Goal: Find specific page/section: Find specific page/section

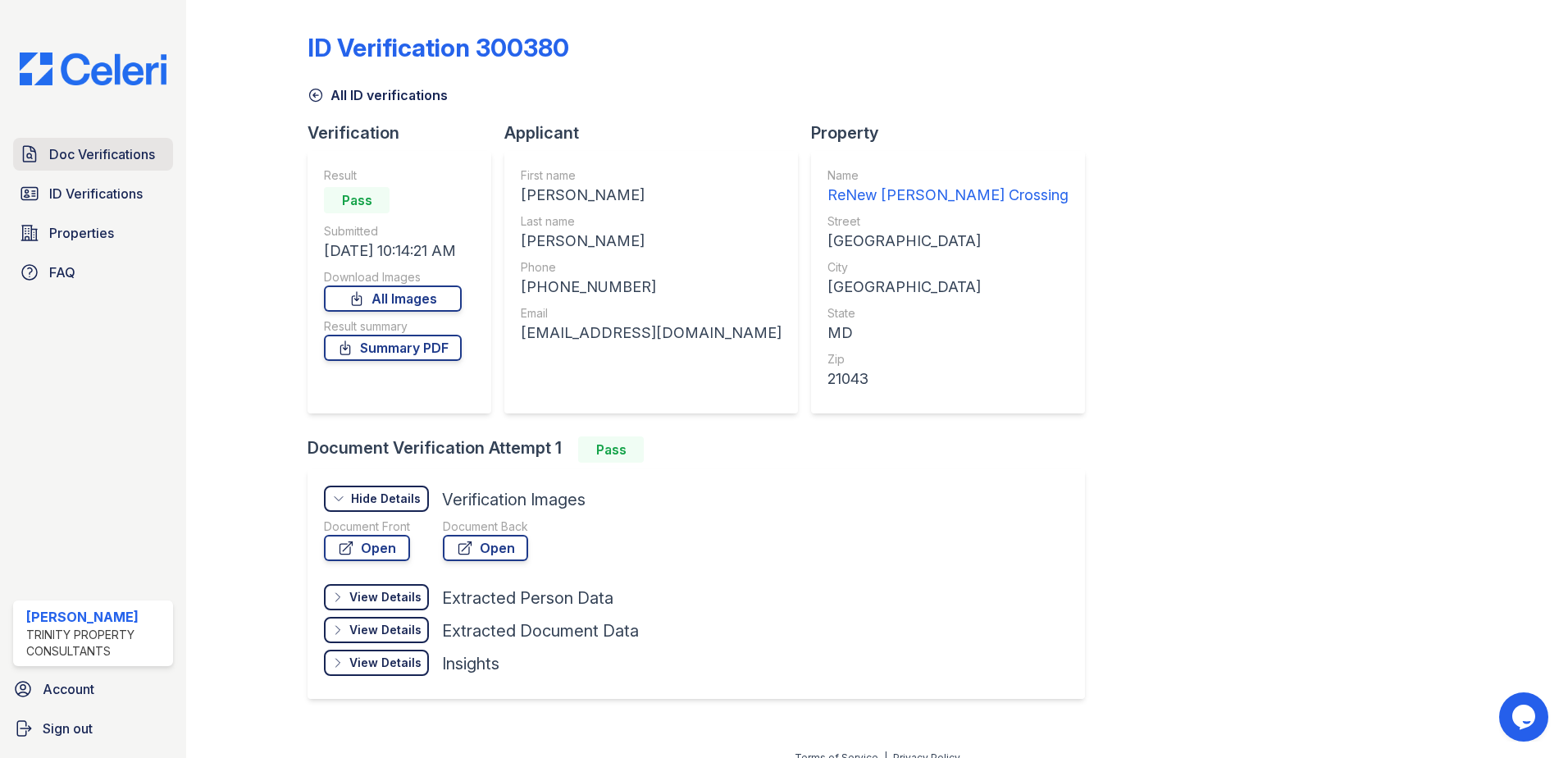
click at [128, 145] on span "Doc Verifications" at bounding box center [102, 154] width 106 height 19
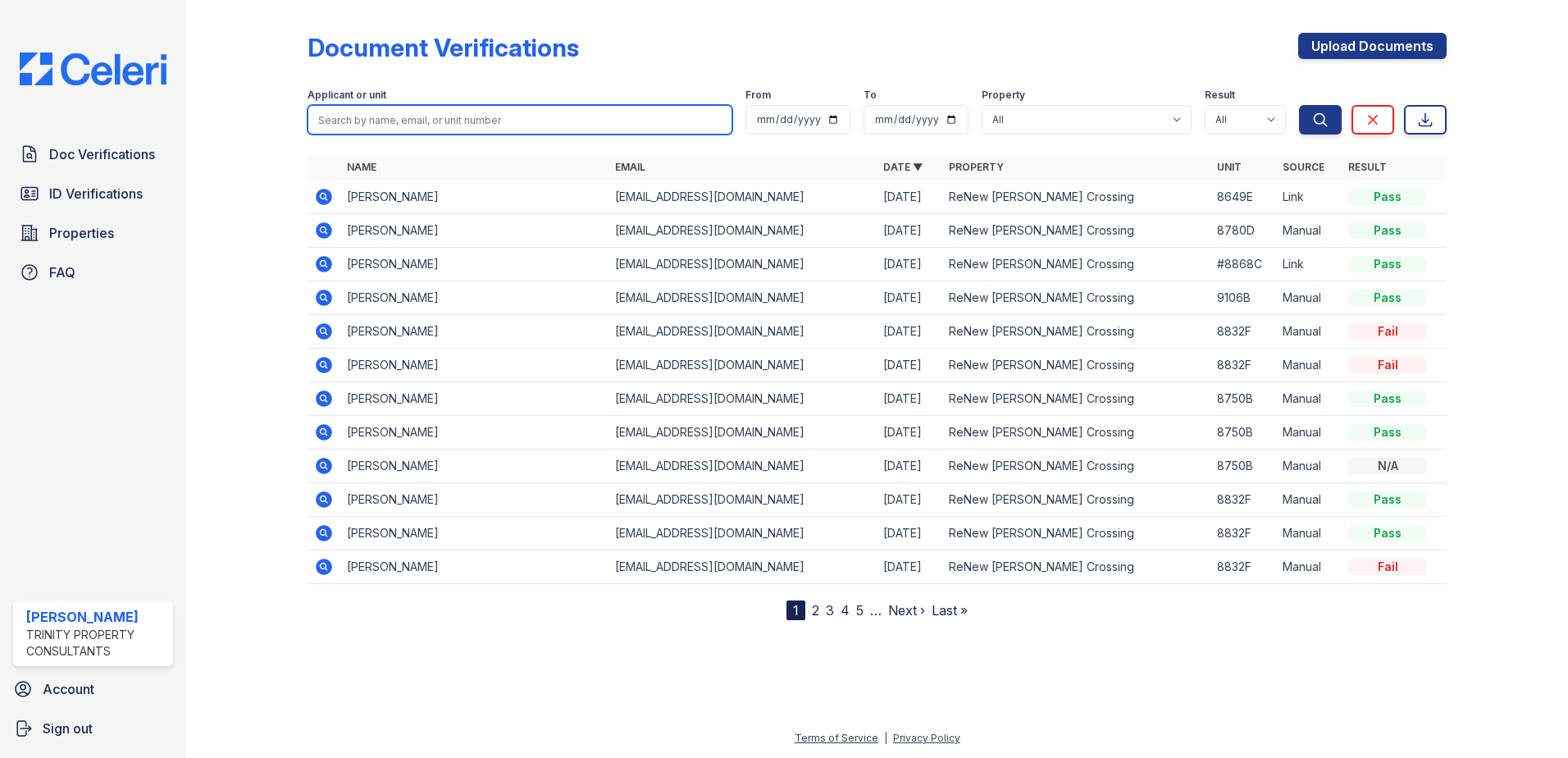
paste input "Garalde"
type input "Garalde"
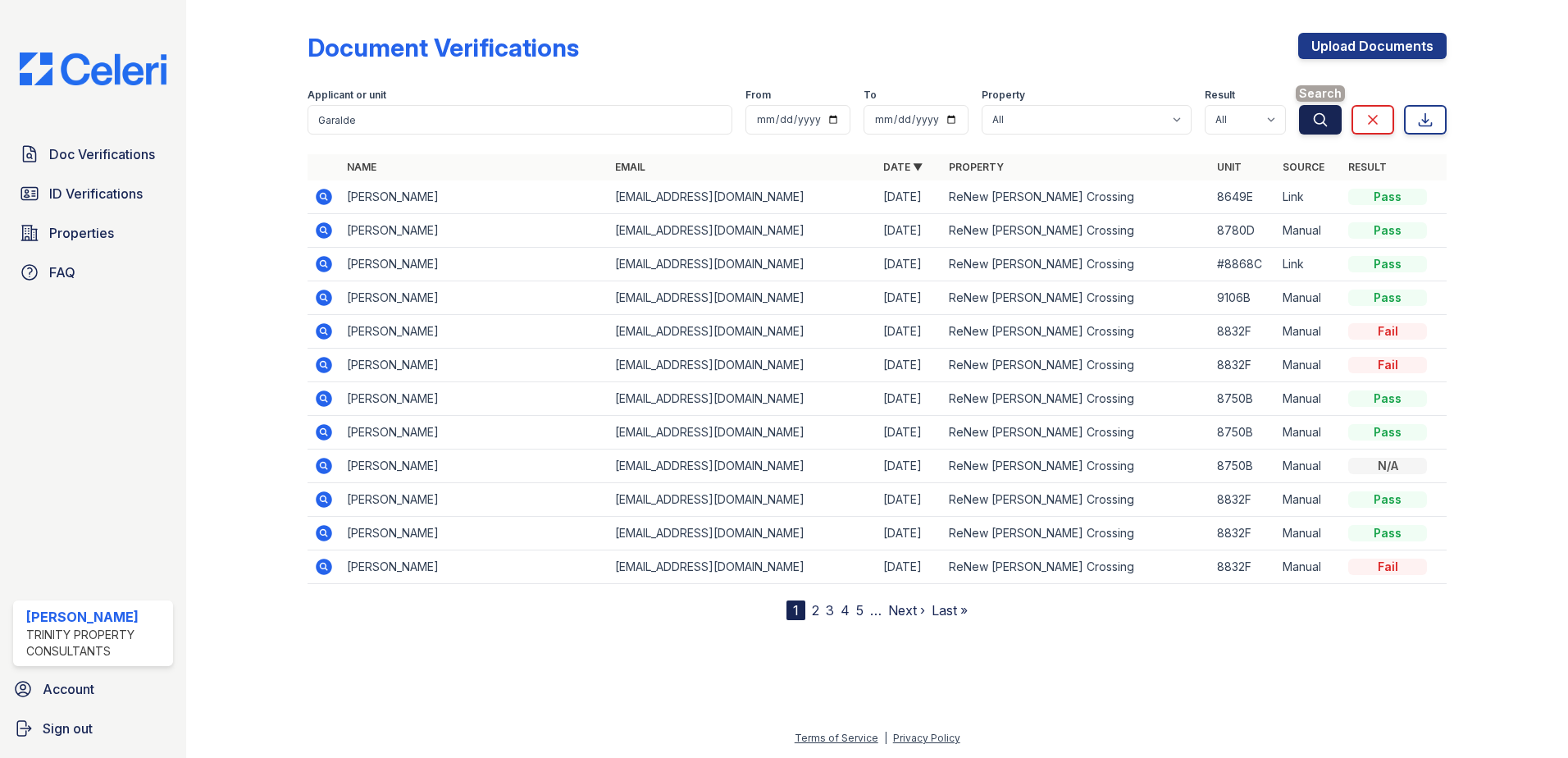
click at [1318, 125] on icon "submit" at bounding box center [1320, 119] width 16 height 16
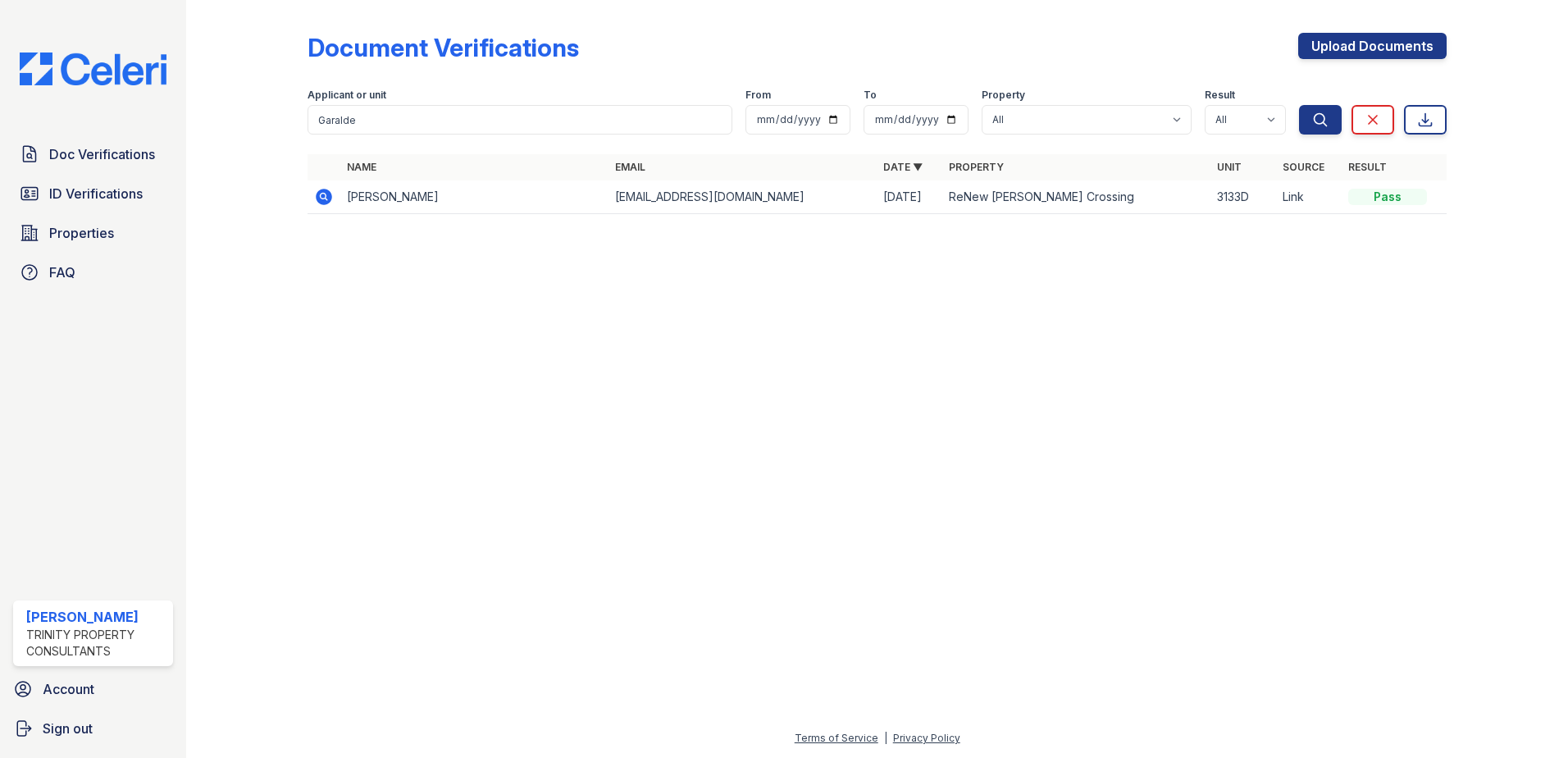
click at [317, 190] on icon at bounding box center [323, 196] width 19 height 19
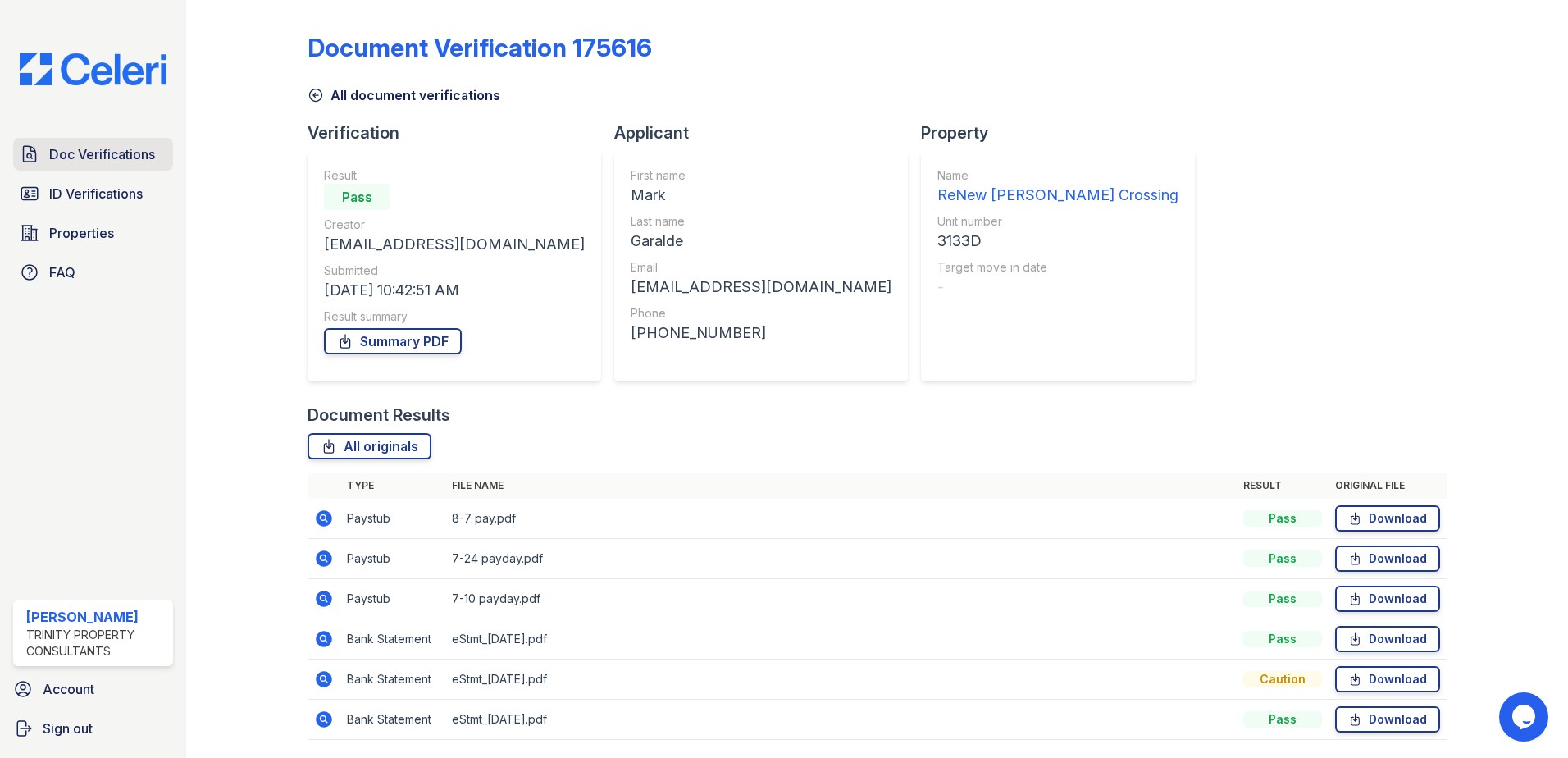
click at [91, 153] on span "Doc Verifications" at bounding box center [102, 154] width 106 height 19
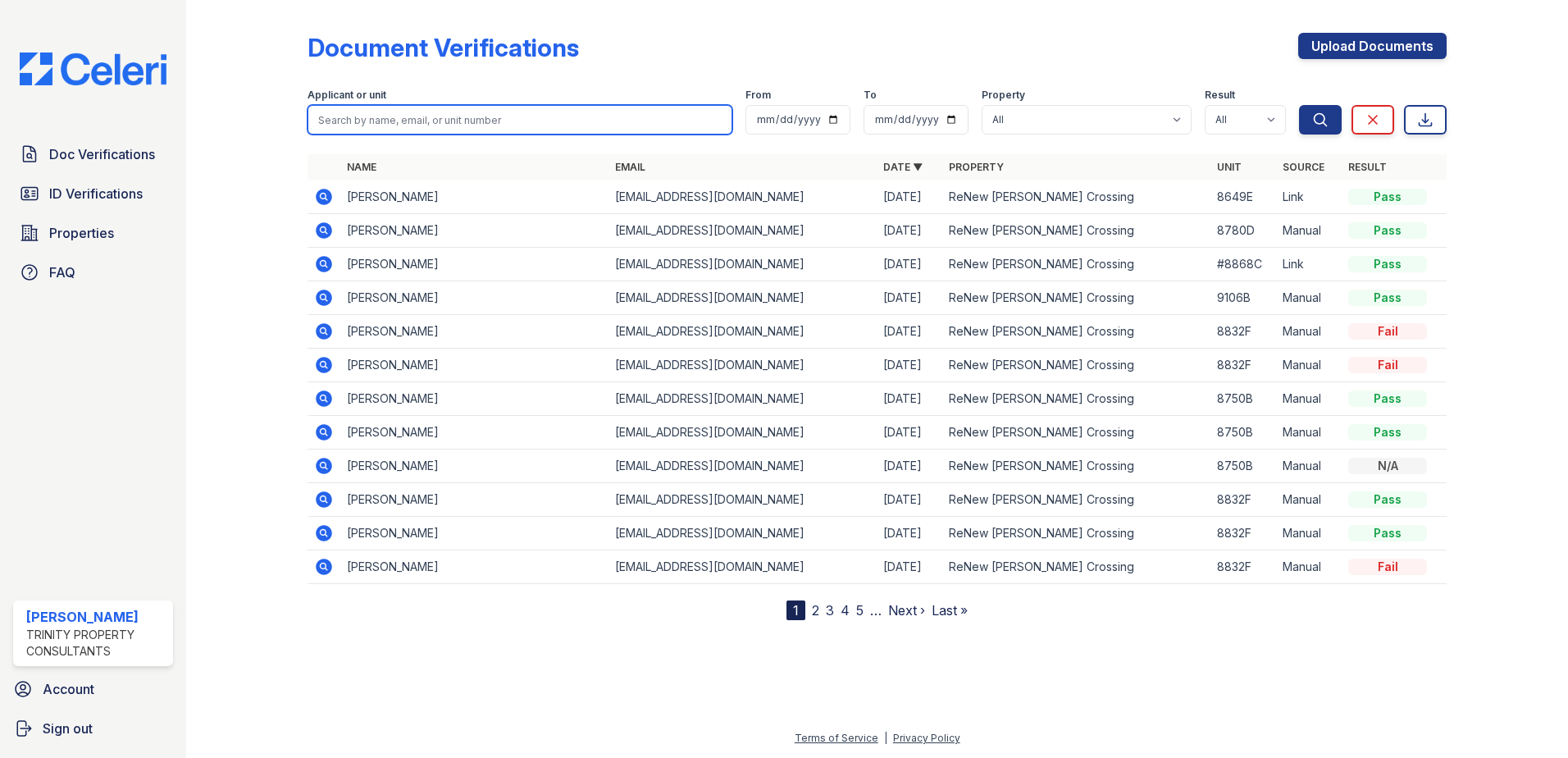
drag, startPoint x: 368, startPoint y: 122, endPoint x: 359, endPoint y: 125, distance: 9.5
click at [368, 122] on input "search" at bounding box center [520, 119] width 425 height 30
type input "[PERSON_NAME]"
click at [1299, 105] on button "Search" at bounding box center [1320, 119] width 42 height 30
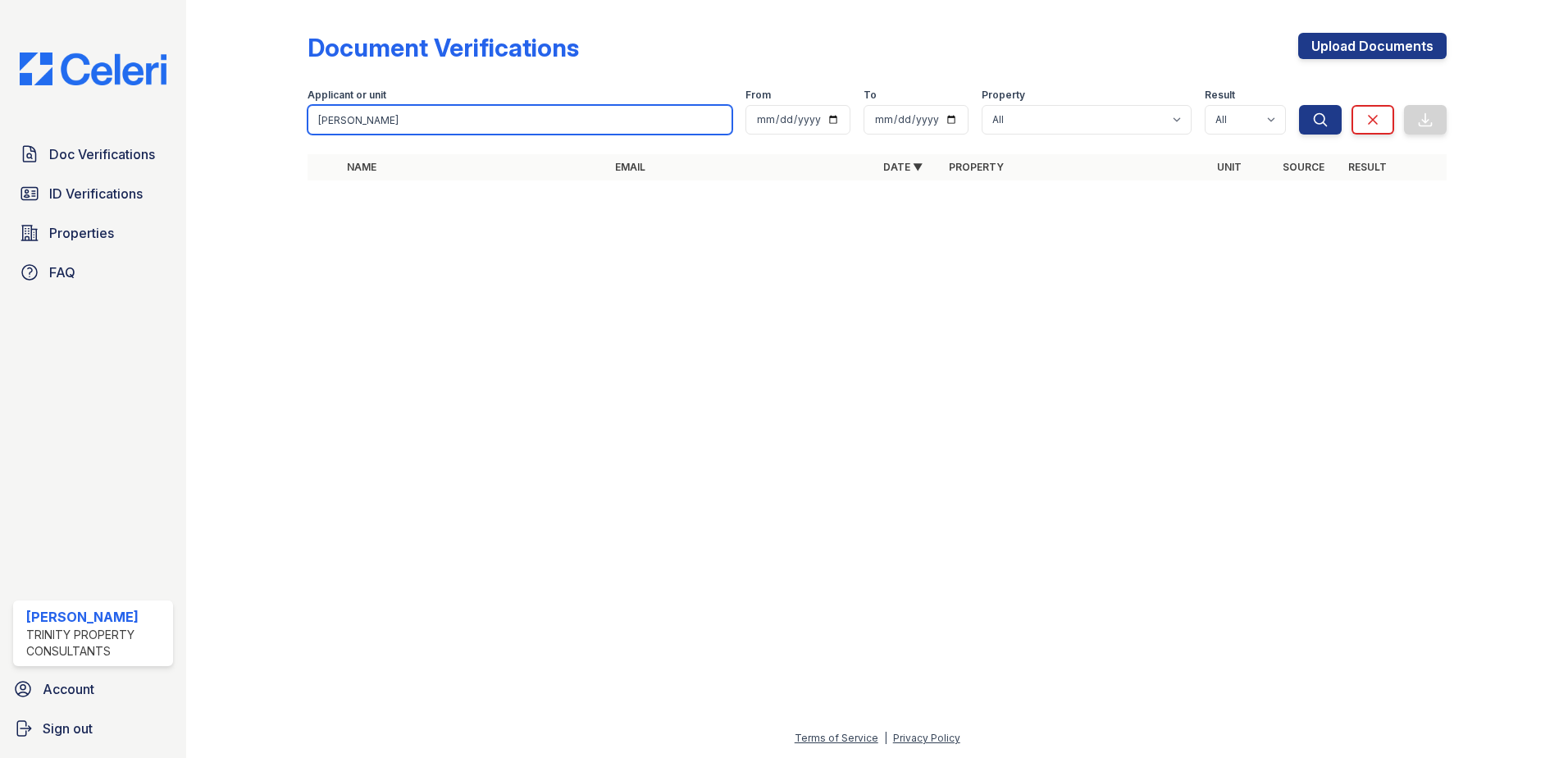
click at [359, 126] on input "[PERSON_NAME]" at bounding box center [520, 119] width 425 height 30
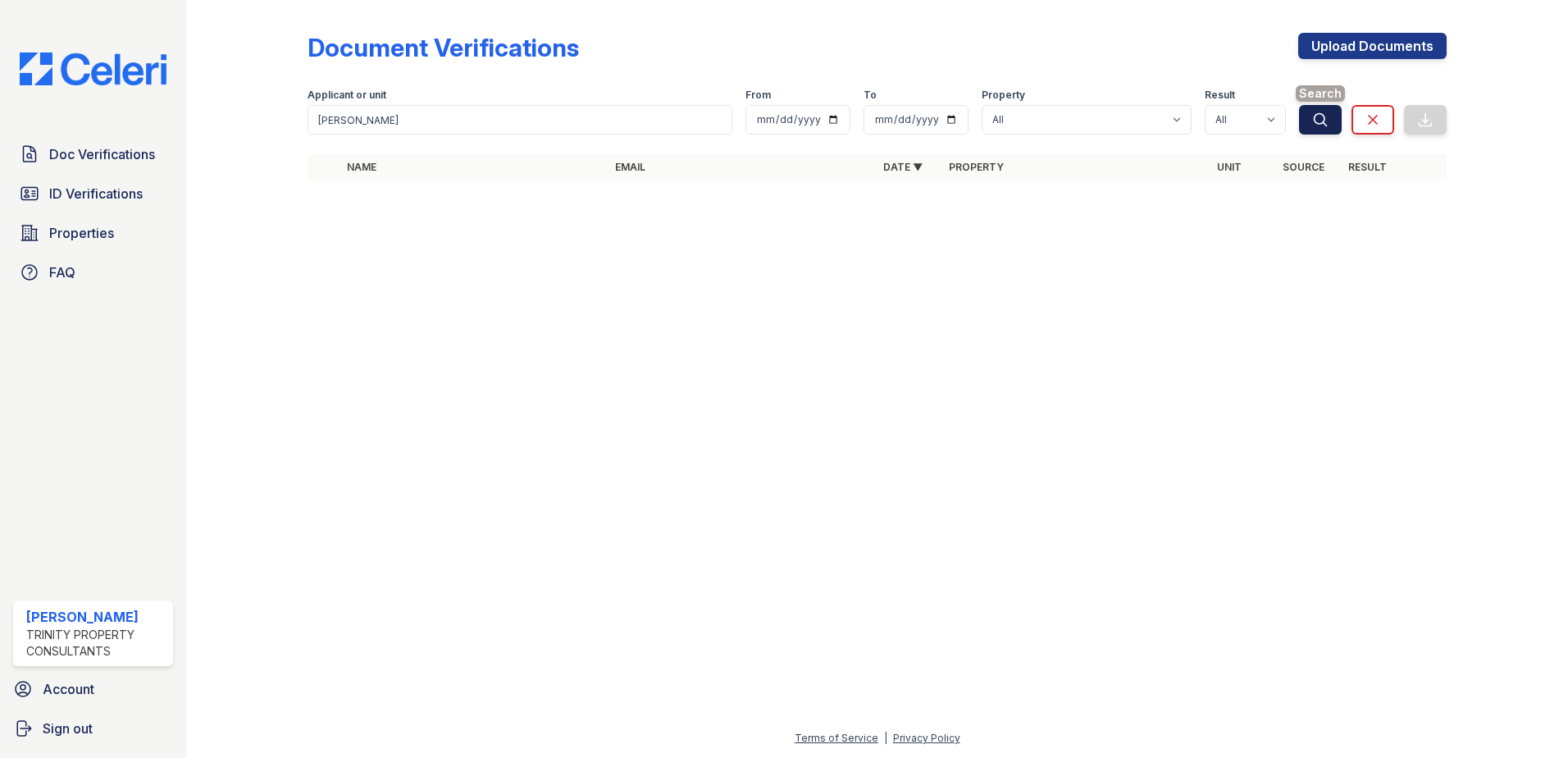
click at [1320, 122] on icon "submit" at bounding box center [1320, 119] width 16 height 16
click at [103, 201] on span "ID Verifications" at bounding box center [95, 193] width 93 height 19
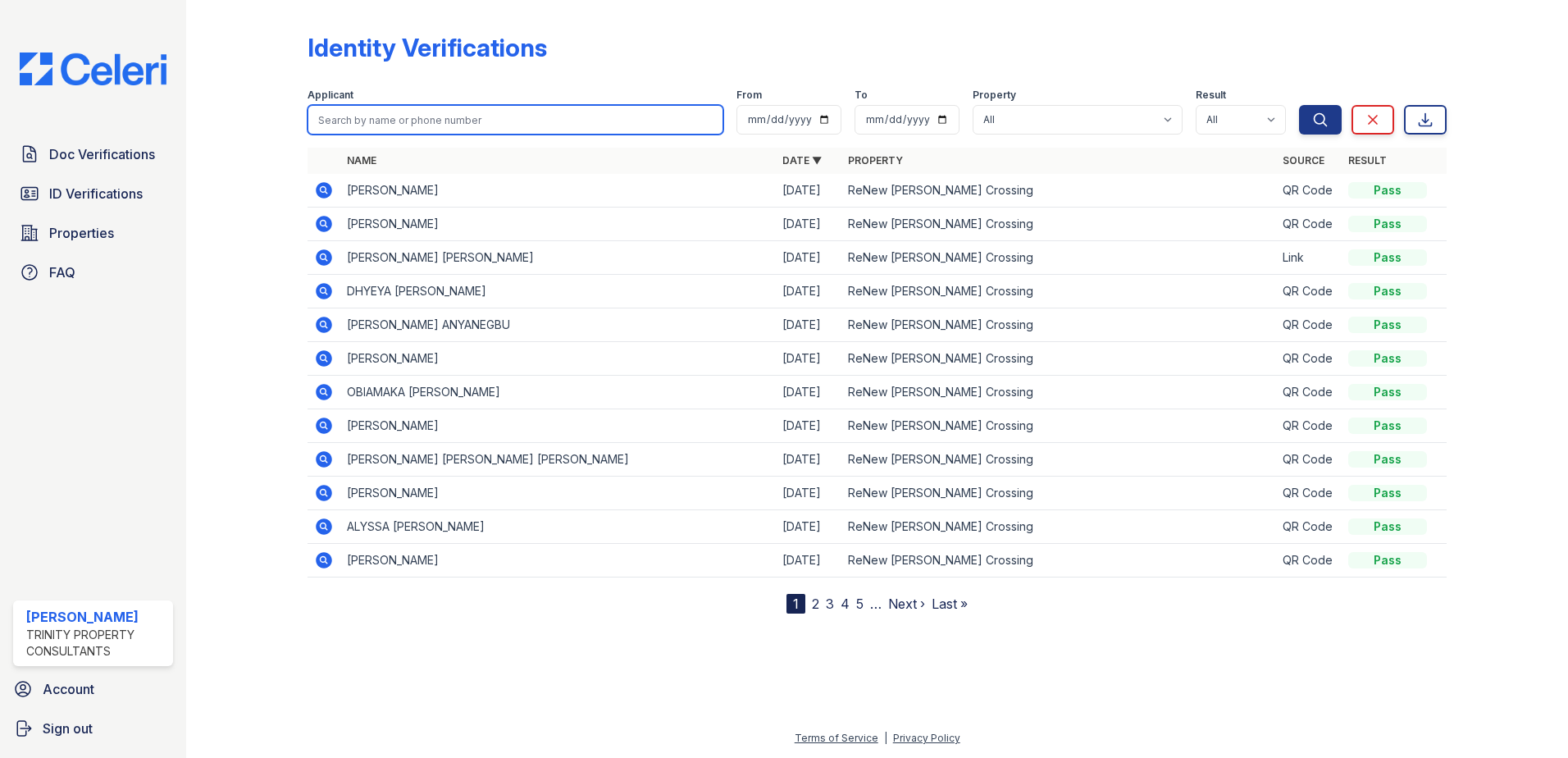
drag, startPoint x: 348, startPoint y: 130, endPoint x: 352, endPoint y: 118, distance: 12.6
click at [352, 118] on input "search" at bounding box center [516, 119] width 416 height 30
type input "[PERSON_NAME]"
click at [1299, 105] on button "Search" at bounding box center [1320, 119] width 42 height 30
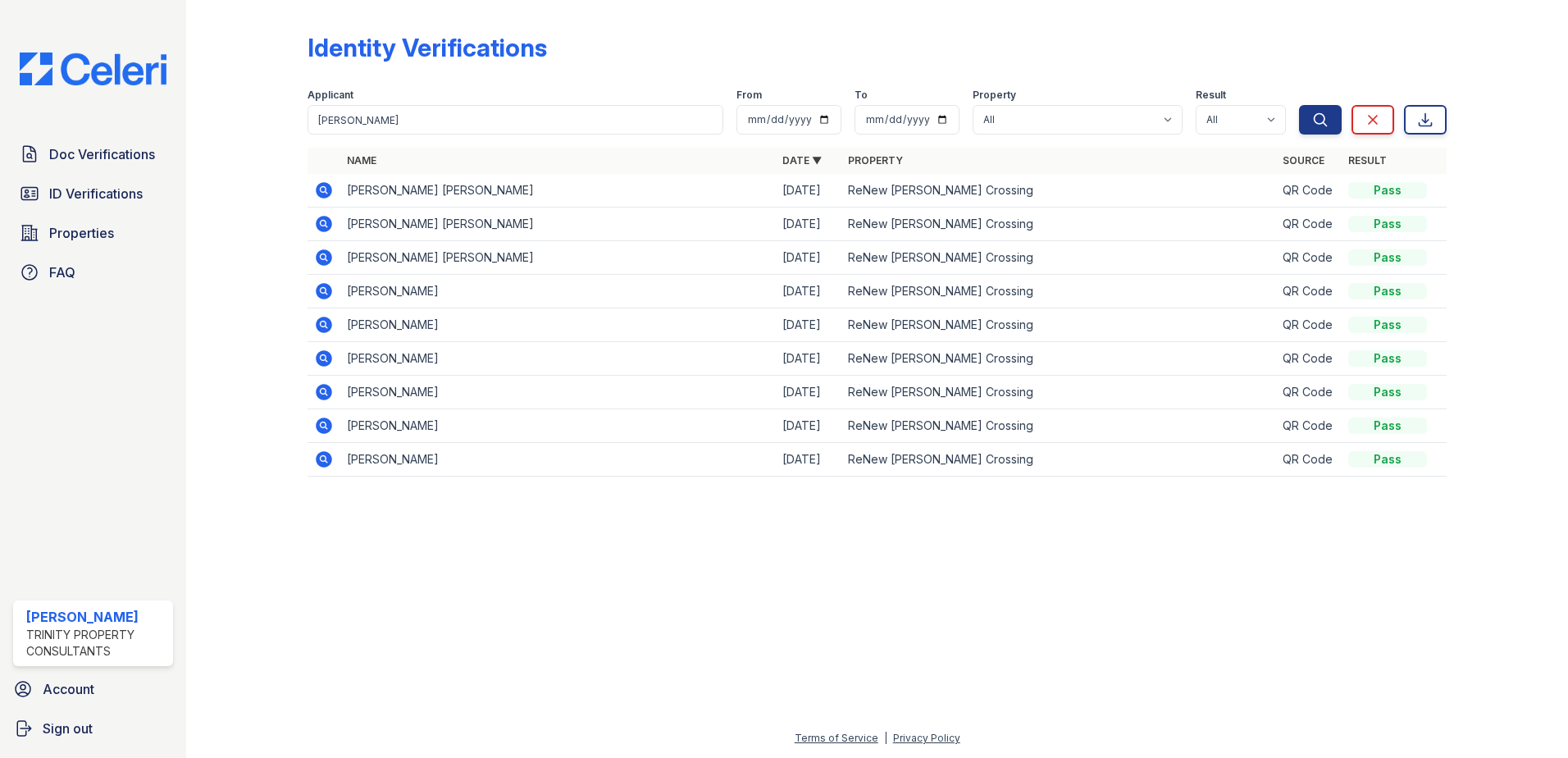
click at [325, 187] on icon at bounding box center [323, 190] width 19 height 19
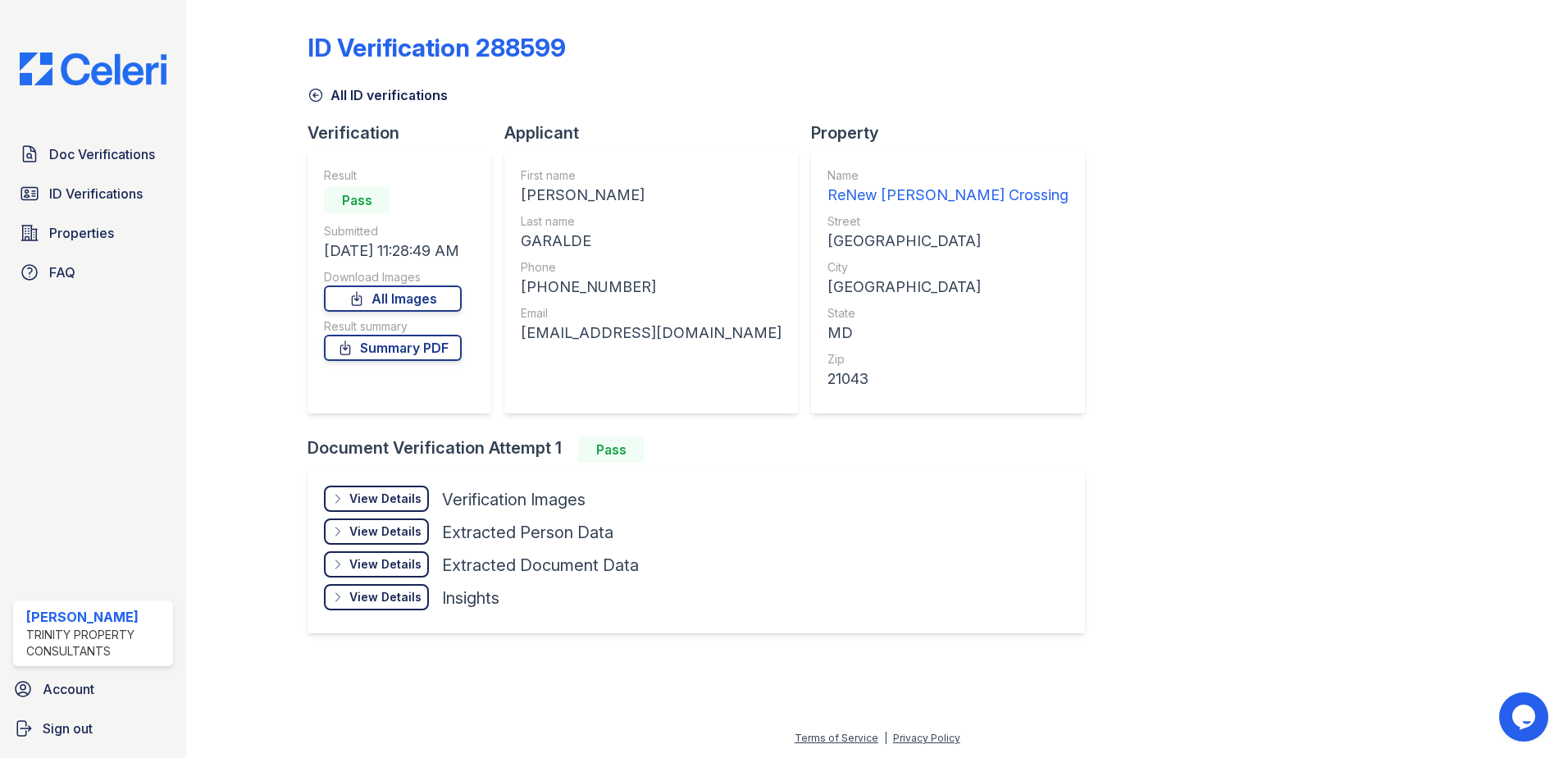
click at [398, 497] on div "View Details" at bounding box center [385, 498] width 72 height 16
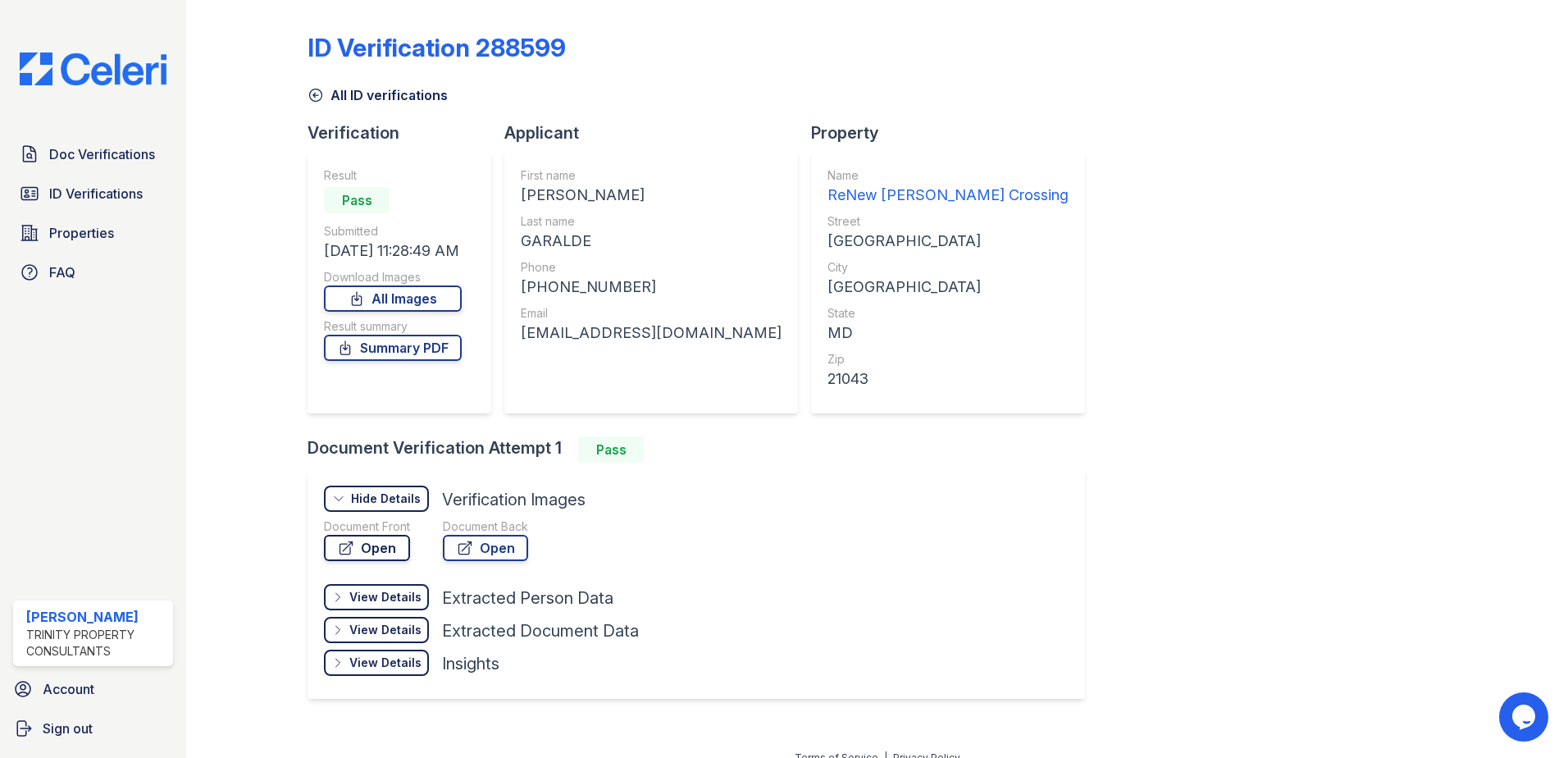
click at [390, 550] on link "Open" at bounding box center [367, 547] width 87 height 26
click at [70, 149] on span "Doc Verifications" at bounding box center [102, 154] width 106 height 19
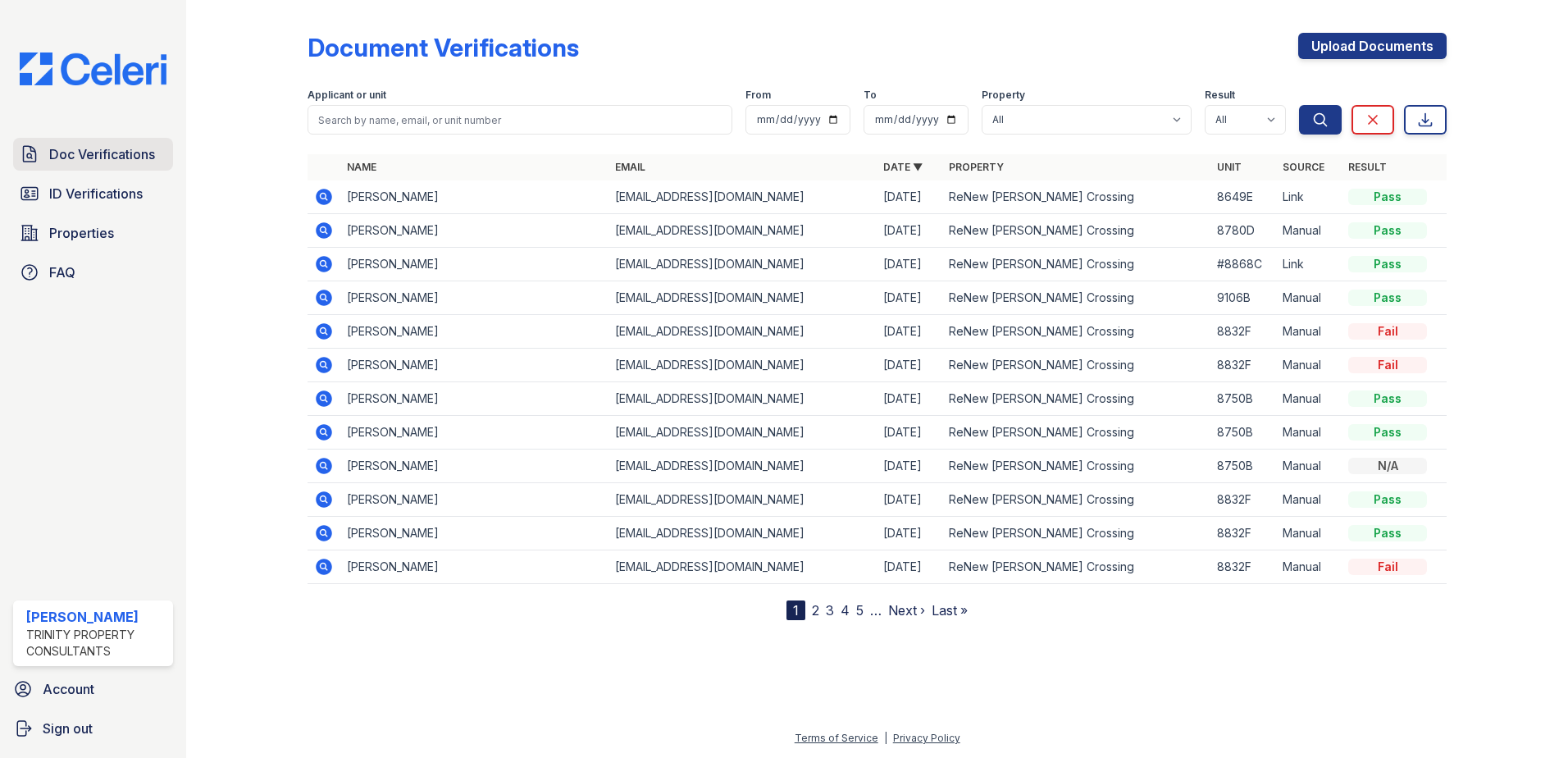
click at [132, 155] on span "Doc Verifications" at bounding box center [102, 154] width 106 height 19
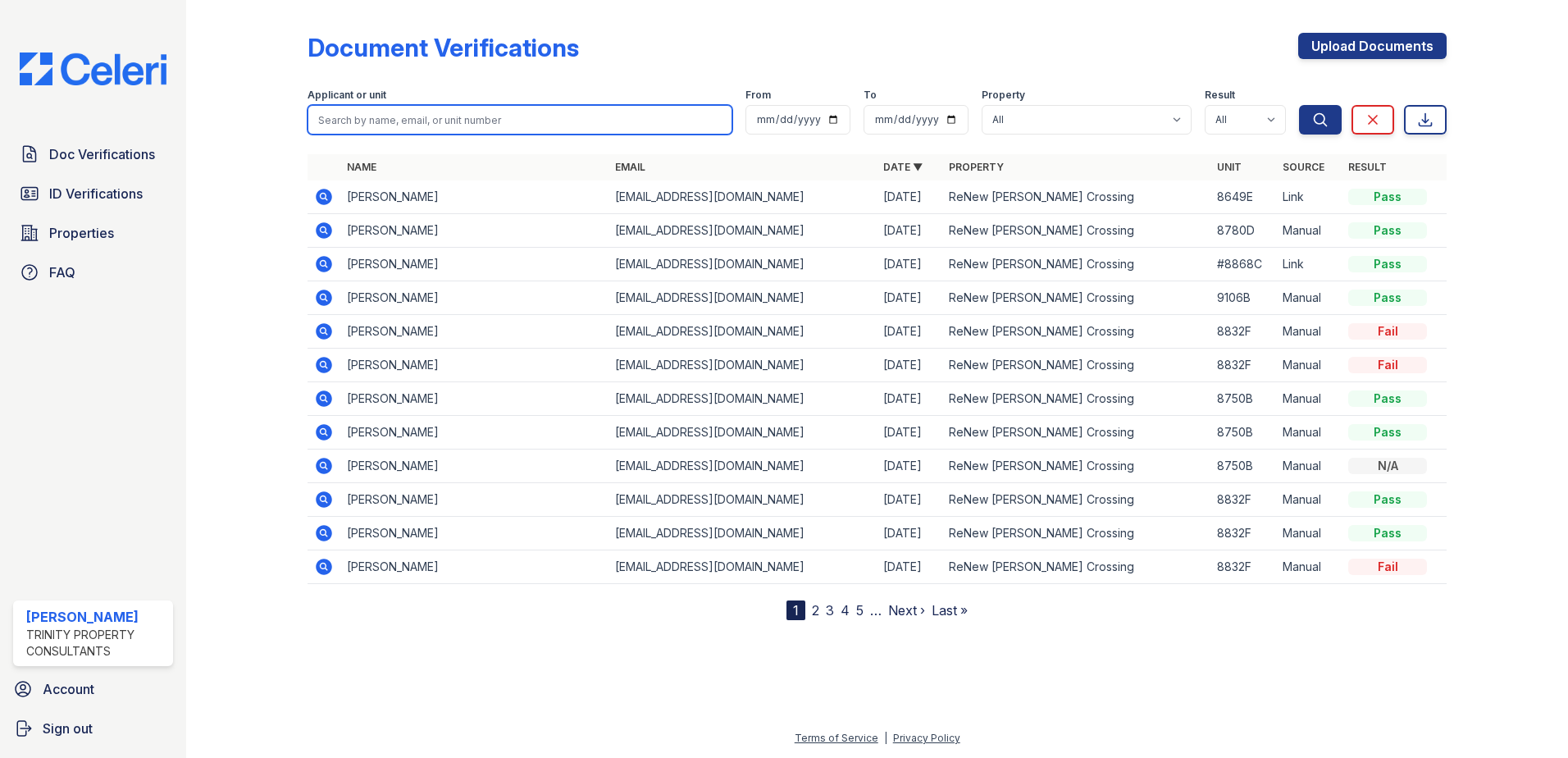
paste input "Garalde"
type input "Garalde"
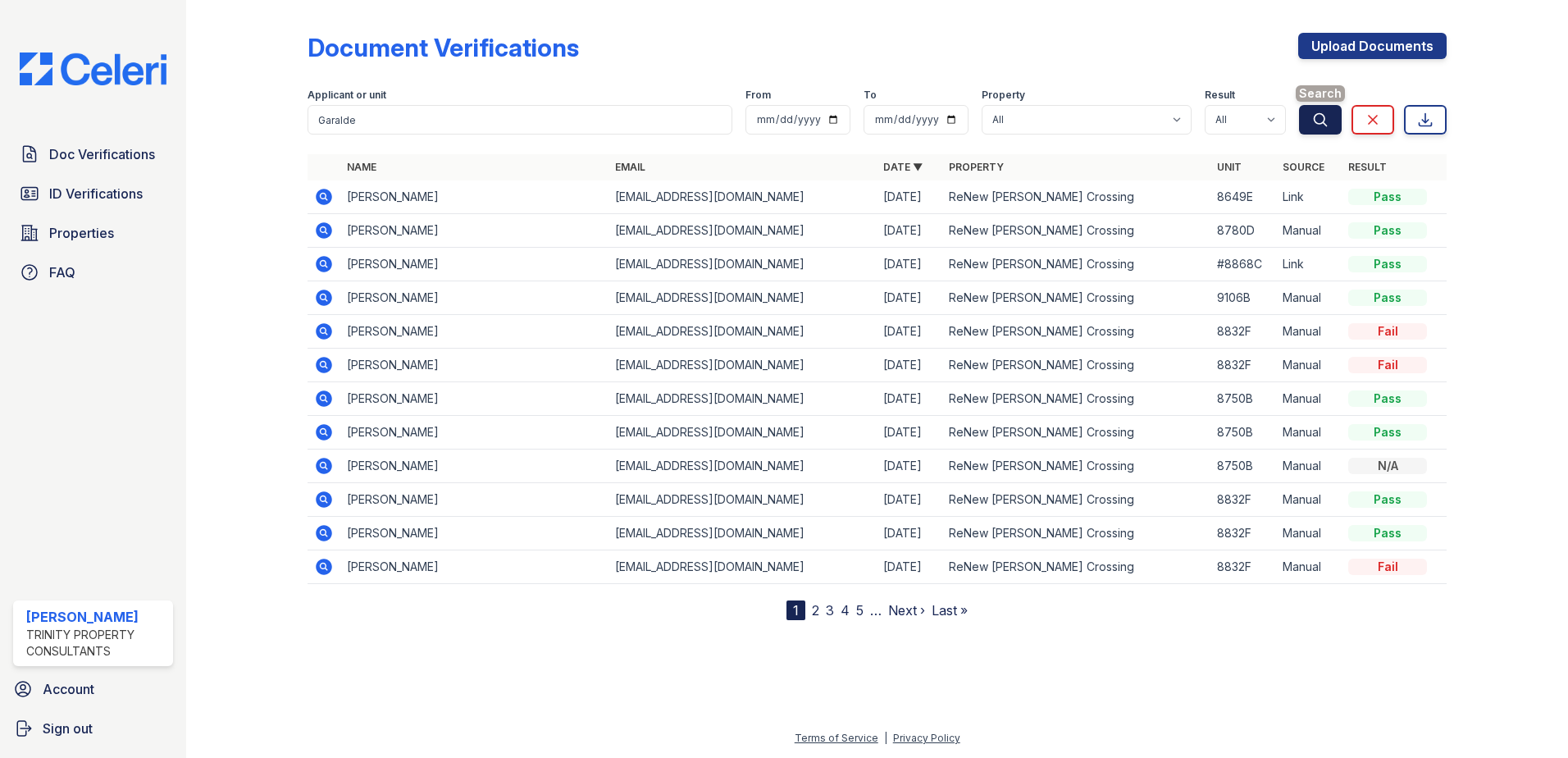
click at [1314, 124] on icon "submit" at bounding box center [1320, 119] width 16 height 16
